Goal: Task Accomplishment & Management: Use online tool/utility

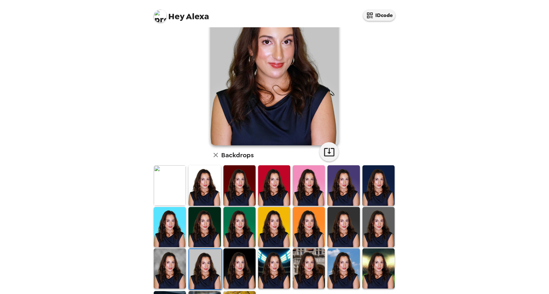
scroll to position [39, 0]
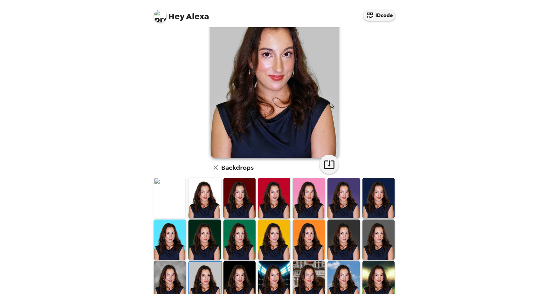
click at [371, 243] on img at bounding box center [378, 239] width 32 height 40
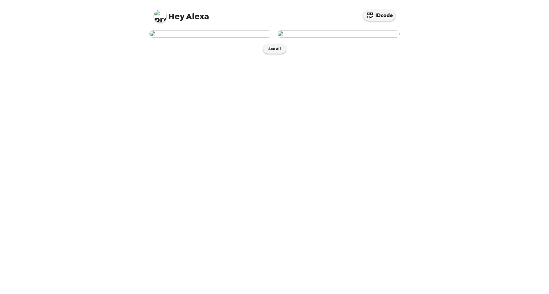
click at [266, 38] on img at bounding box center [210, 33] width 123 height 7
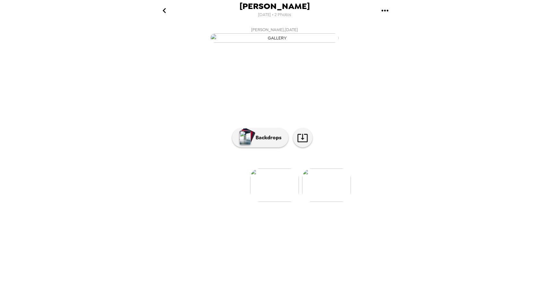
click at [306, 43] on img "button" at bounding box center [274, 37] width 128 height 9
click at [265, 142] on p "Backdrops" at bounding box center [266, 138] width 29 height 8
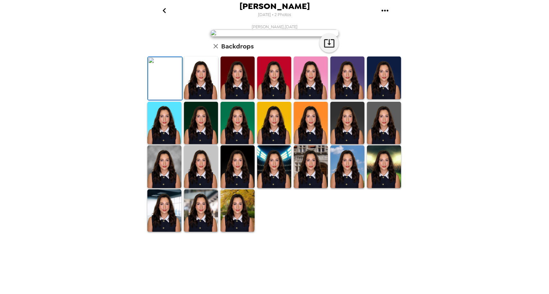
scroll to position [13, 0]
click at [269, 99] on img at bounding box center [274, 77] width 34 height 43
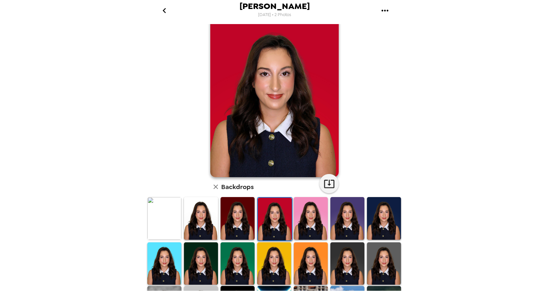
click at [267, 268] on img at bounding box center [274, 263] width 34 height 43
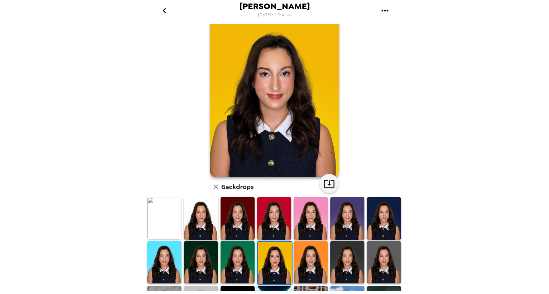
click at [299, 273] on img at bounding box center [311, 262] width 34 height 43
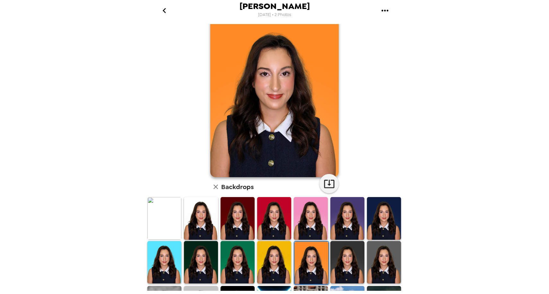
click at [327, 279] on img at bounding box center [311, 263] width 34 height 43
click at [348, 276] on img at bounding box center [347, 262] width 34 height 43
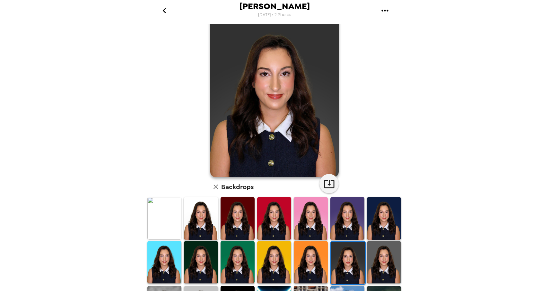
click at [377, 272] on img at bounding box center [384, 262] width 34 height 43
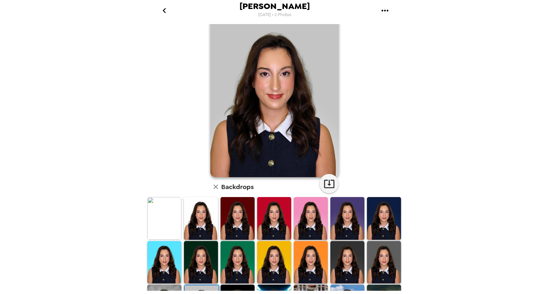
click at [269, 223] on img at bounding box center [274, 218] width 34 height 43
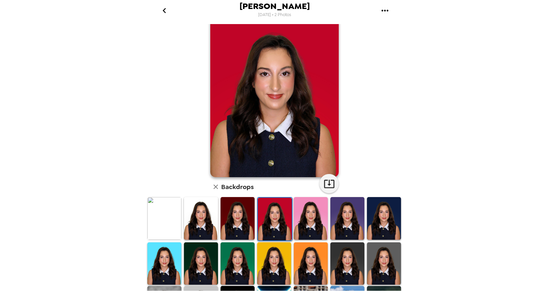
click at [251, 257] on img at bounding box center [237, 263] width 34 height 43
